Goal: Task Accomplishment & Management: Manage account settings

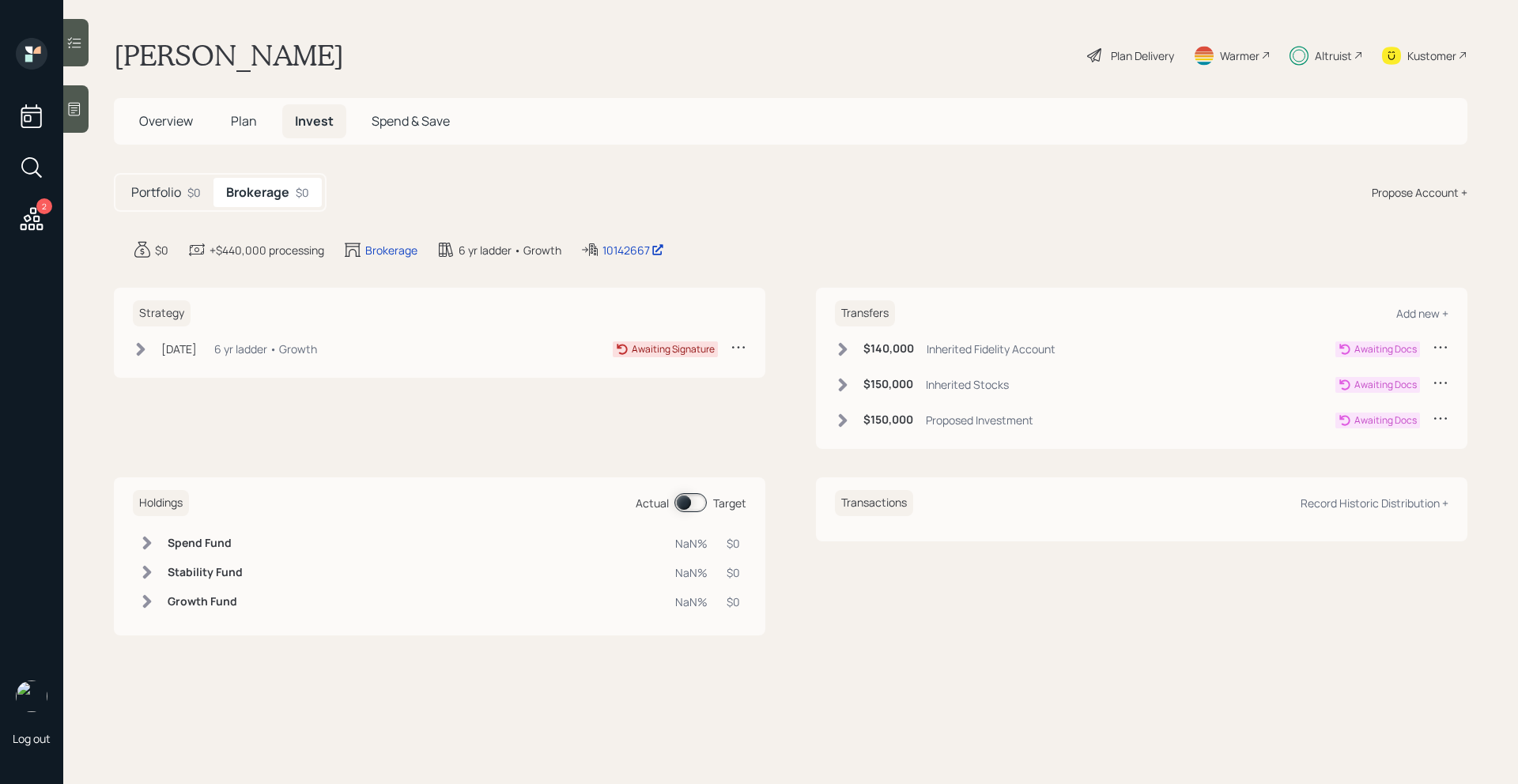
click at [845, 416] on icon at bounding box center [843, 420] width 15 height 15
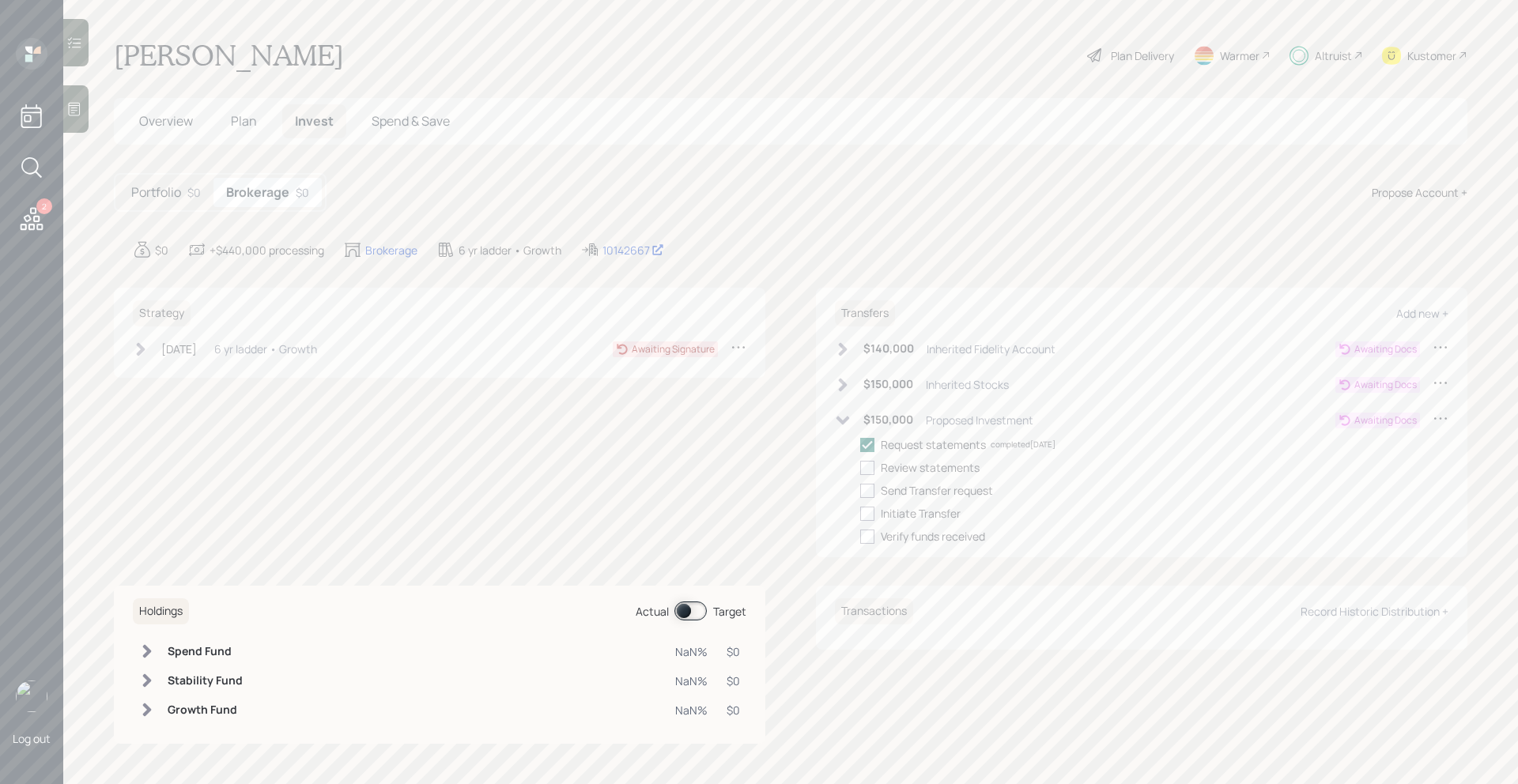
click at [845, 377] on icon at bounding box center [843, 384] width 15 height 15
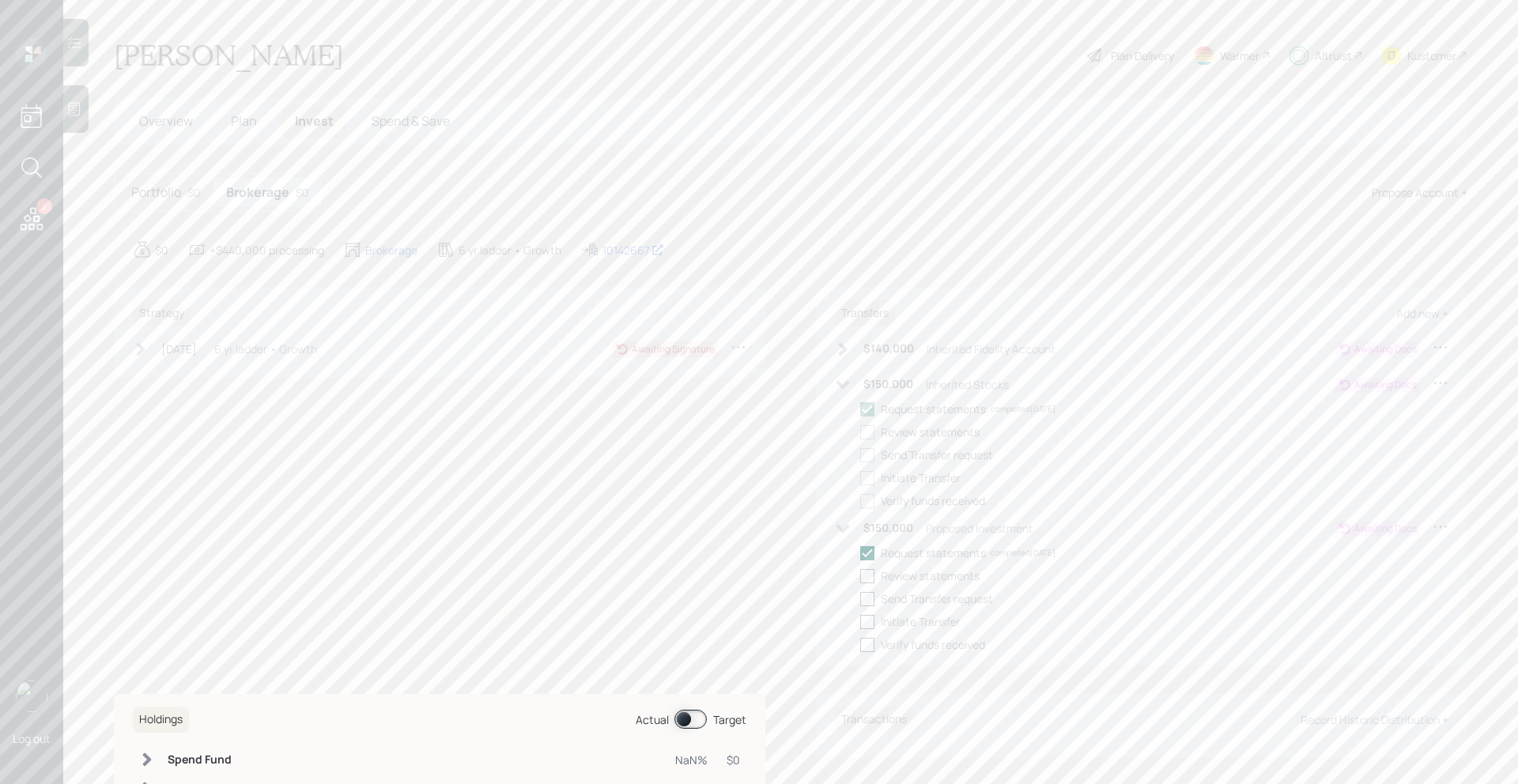
click at [845, 355] on icon at bounding box center [843, 349] width 15 height 15
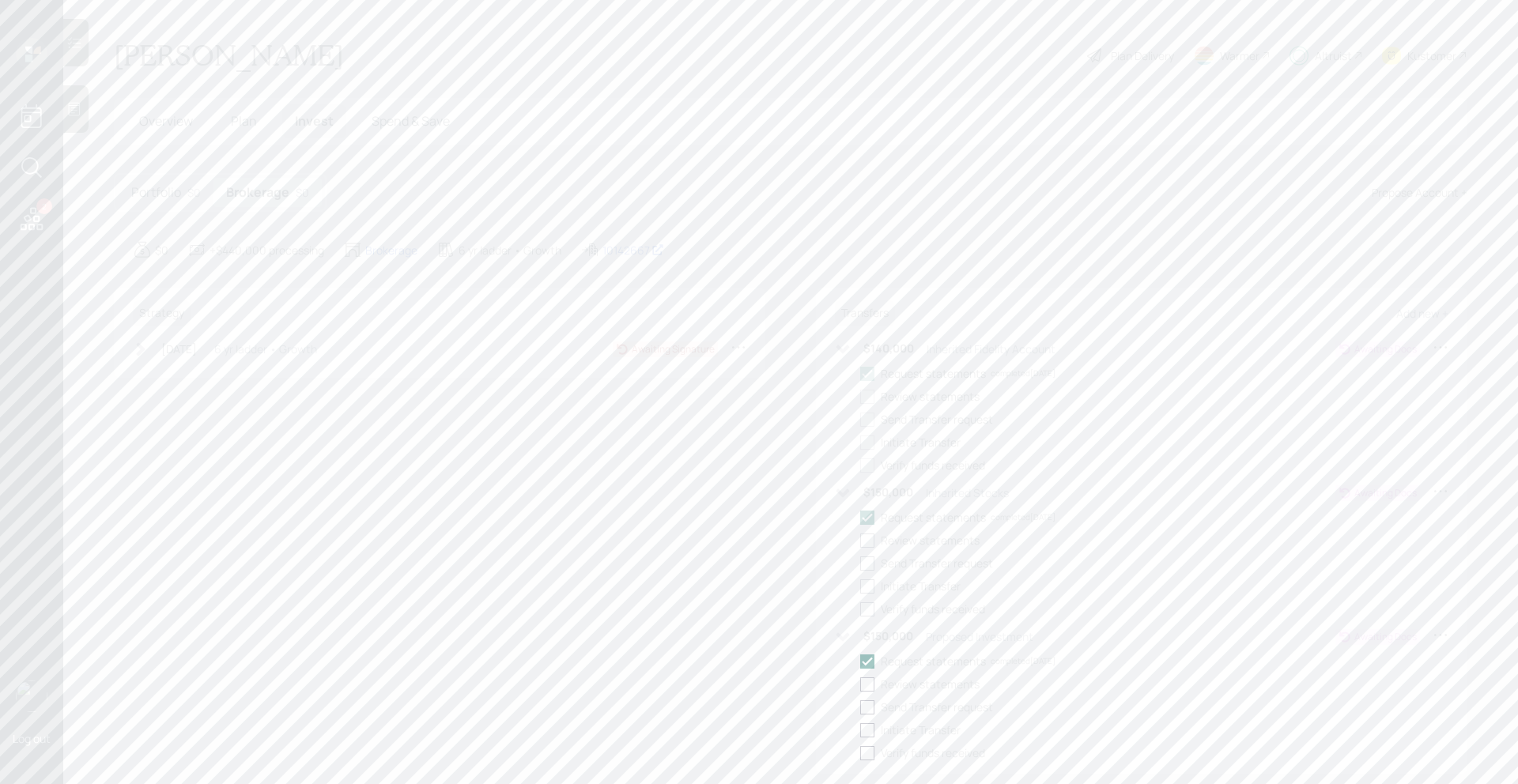
click at [845, 355] on icon at bounding box center [843, 349] width 15 height 15
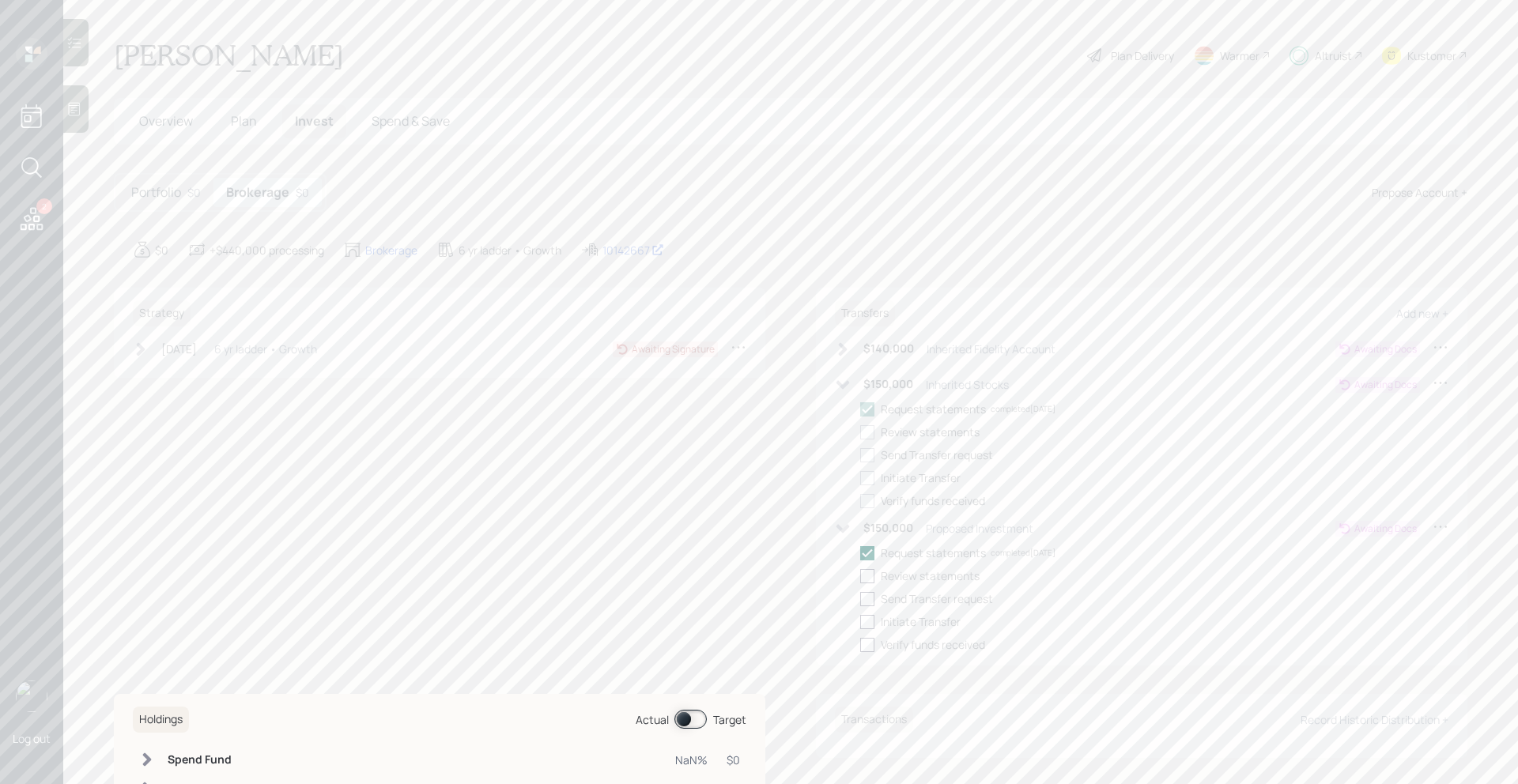
click at [845, 390] on icon at bounding box center [843, 384] width 15 height 15
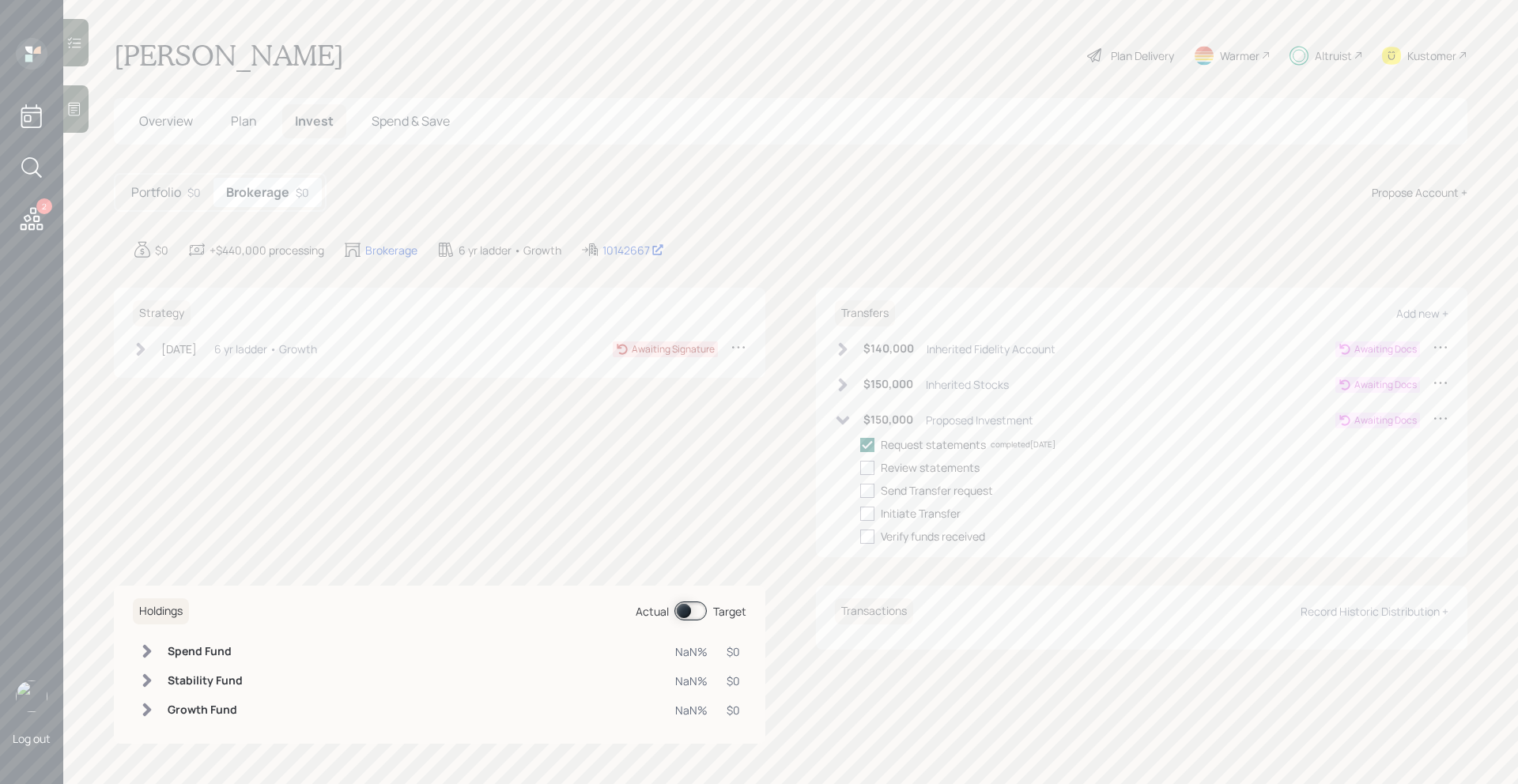
click at [844, 419] on icon at bounding box center [844, 420] width 14 height 9
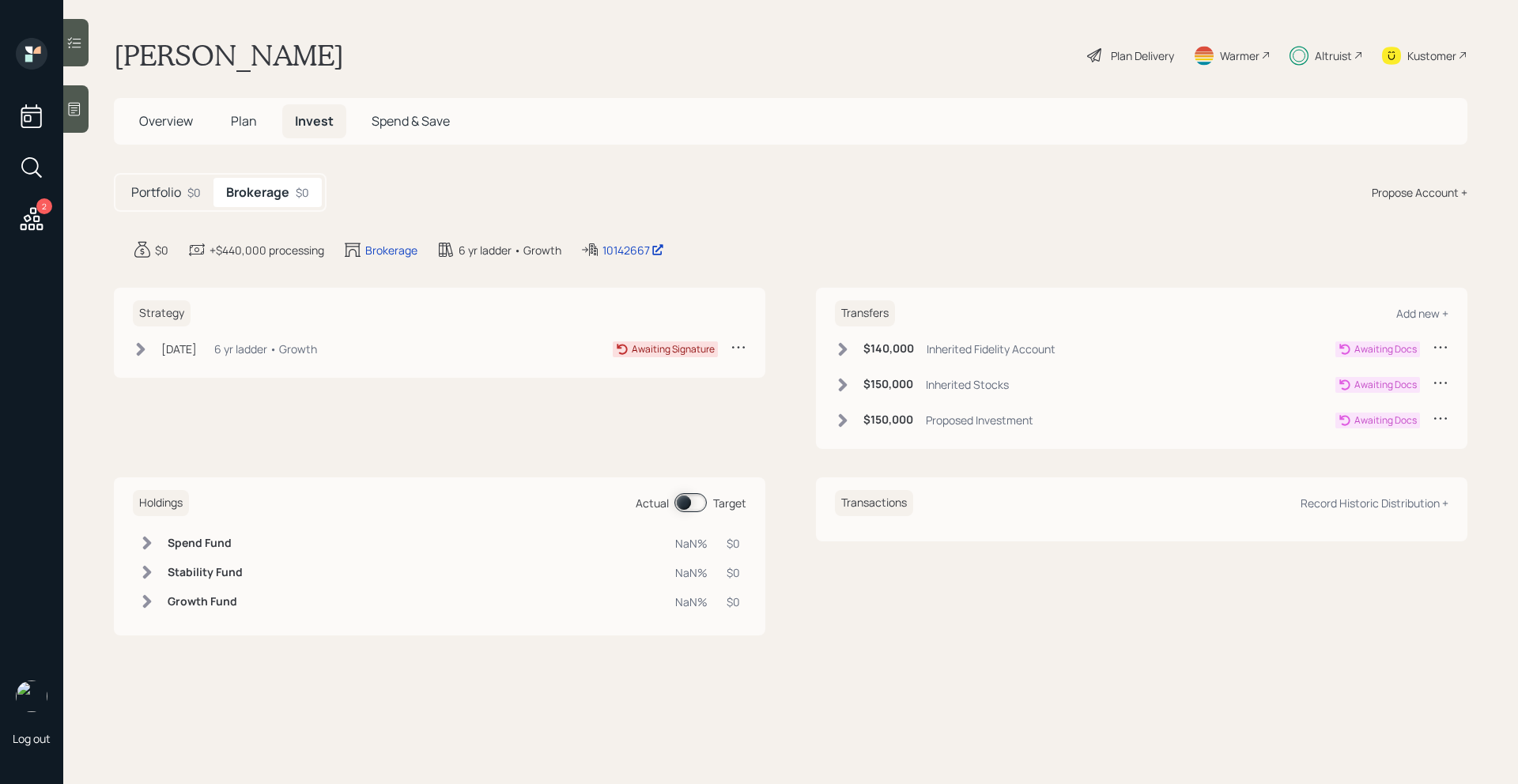
click at [144, 193] on h5 "Portfolio" at bounding box center [157, 192] width 50 height 15
